Goal: Transaction & Acquisition: Purchase product/service

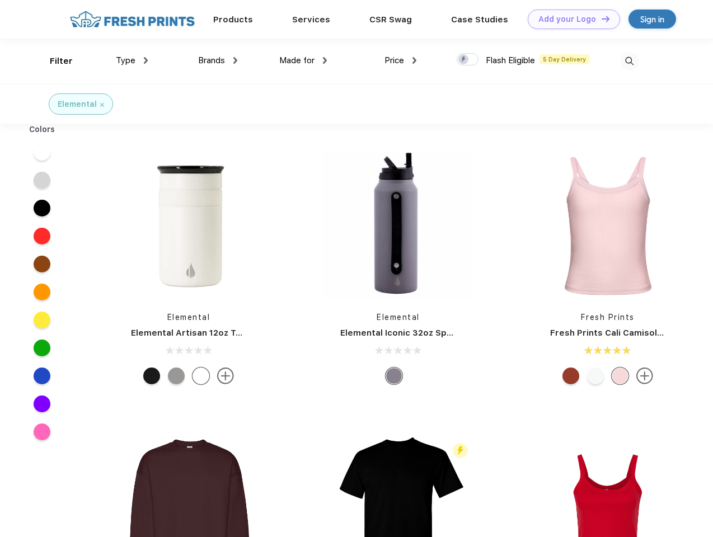
click at [570, 19] on link "Add your Logo Design Tool" at bounding box center [574, 20] width 92 height 20
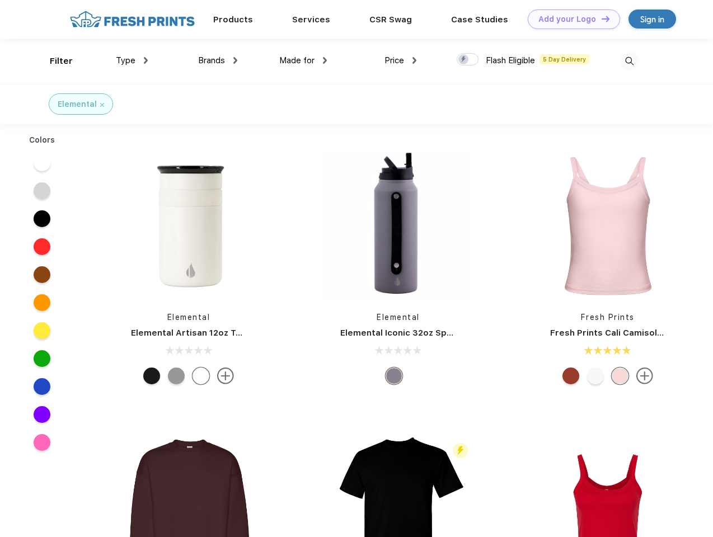
click at [0, 0] on div "Design Tool" at bounding box center [0, 0] width 0 height 0
click at [601, 18] on link "Add your Logo Design Tool" at bounding box center [574, 20] width 92 height 20
click at [54, 61] on div "Filter" at bounding box center [61, 61] width 23 height 13
click at [132, 60] on span "Type" at bounding box center [126, 60] width 20 height 10
click at [218, 60] on span "Brands" at bounding box center [211, 60] width 27 height 10
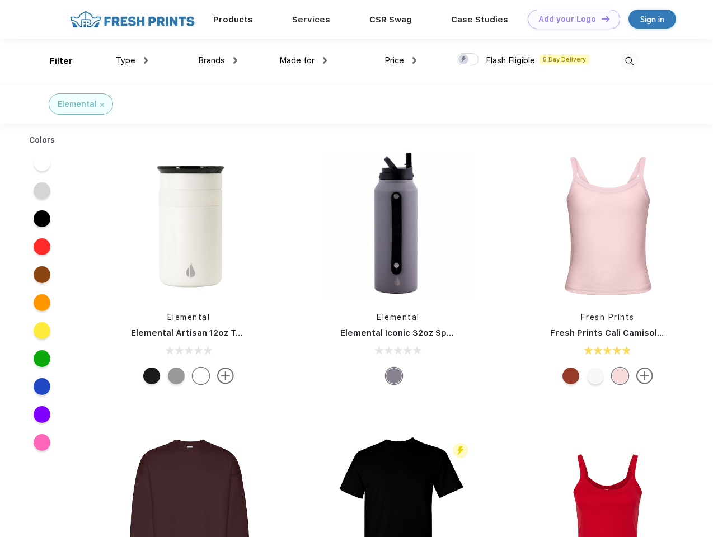
click at [303, 60] on span "Made for" at bounding box center [296, 60] width 35 height 10
click at [401, 60] on span "Price" at bounding box center [395, 60] width 20 height 10
click at [468, 60] on div at bounding box center [468, 59] width 22 height 12
click at [464, 60] on input "checkbox" at bounding box center [460, 56] width 7 height 7
click at [629, 61] on img at bounding box center [629, 61] width 18 height 18
